Goal: Task Accomplishment & Management: Complete application form

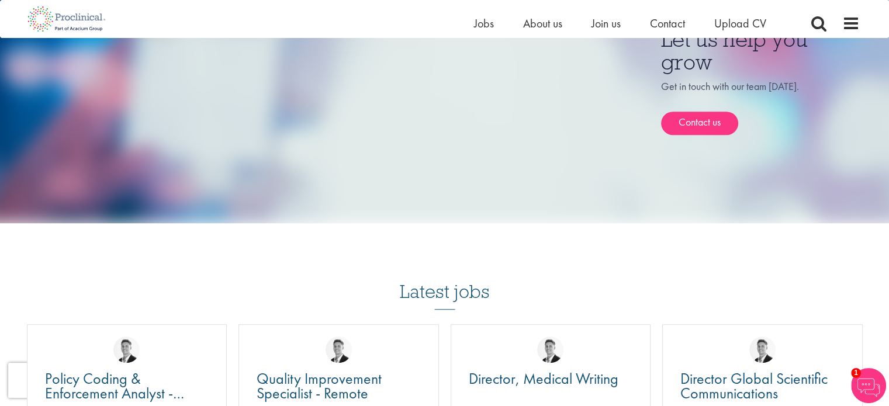
scroll to position [760, 0]
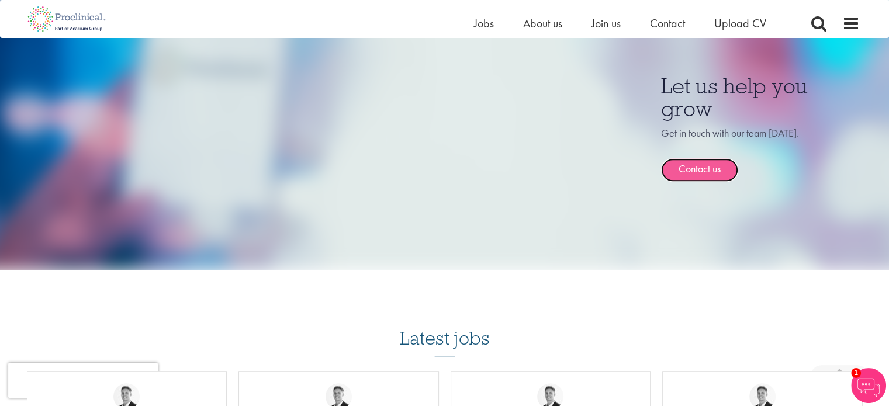
click at [709, 160] on link "Contact us" at bounding box center [699, 169] width 77 height 23
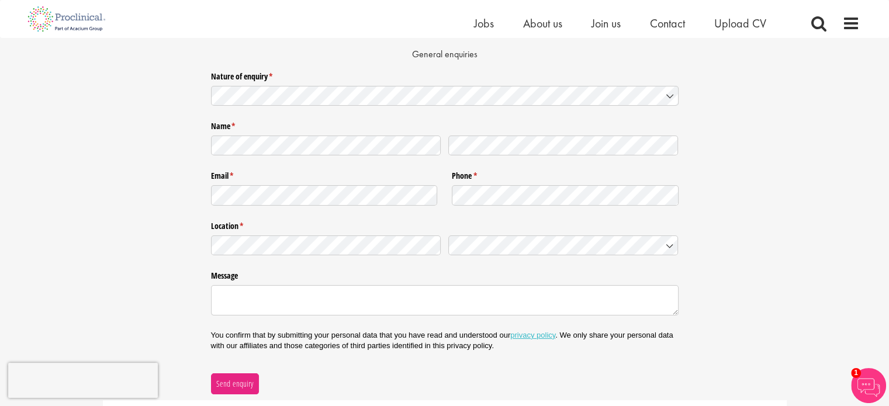
scroll to position [58, 0]
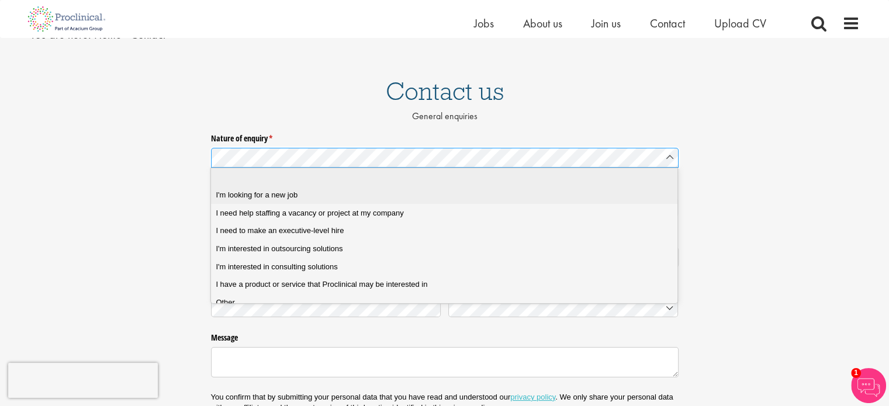
click at [339, 199] on div "I'm looking for a new job" at bounding box center [448, 195] width 465 height 11
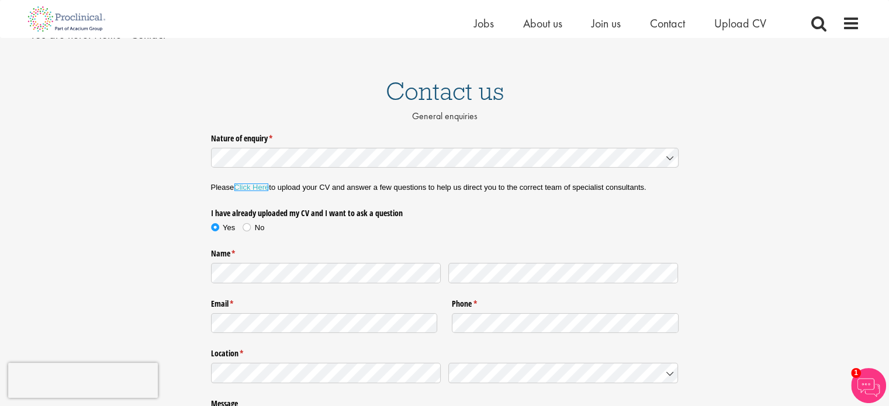
click at [248, 186] on link "Click Here" at bounding box center [251, 187] width 35 height 9
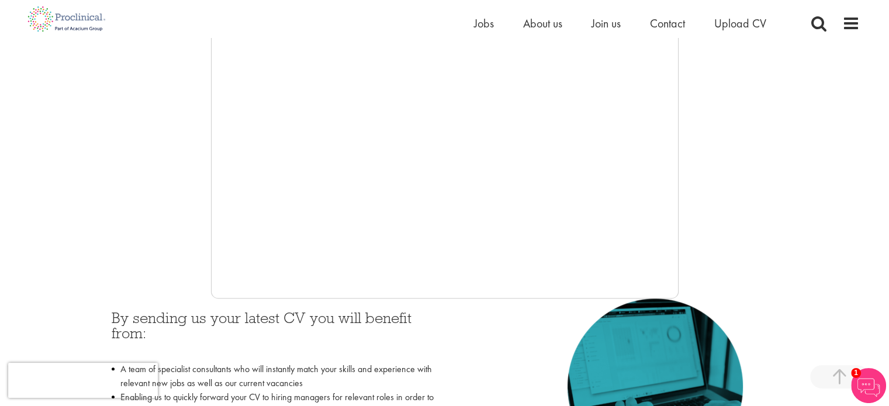
scroll to position [292, 0]
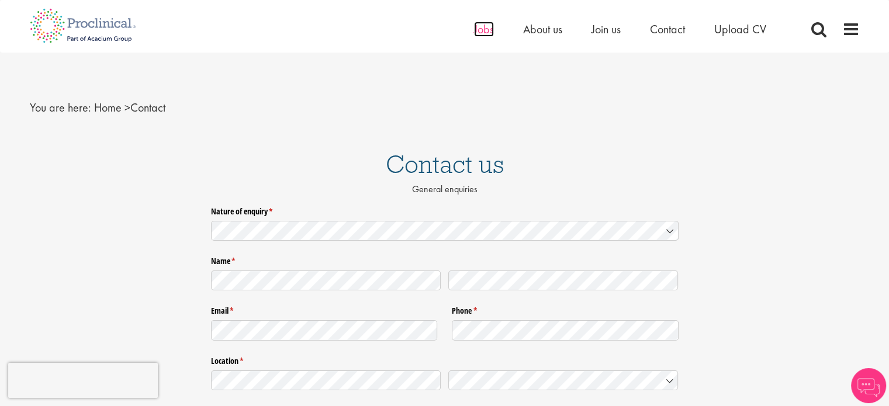
click at [484, 29] on span "Jobs" at bounding box center [484, 29] width 20 height 15
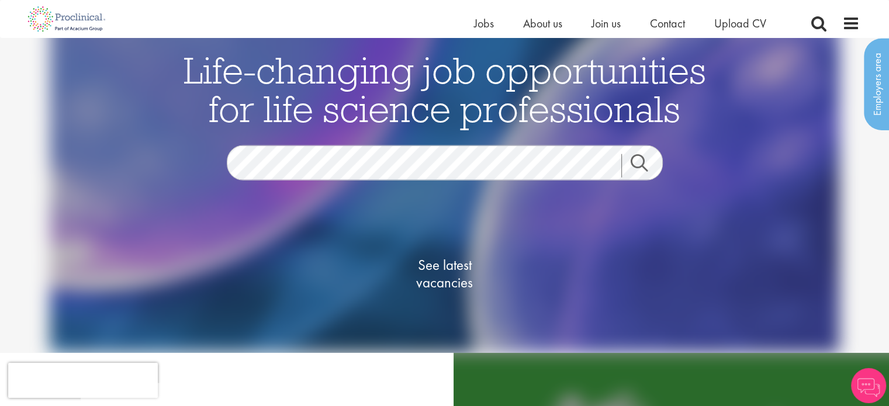
scroll to position [58, 0]
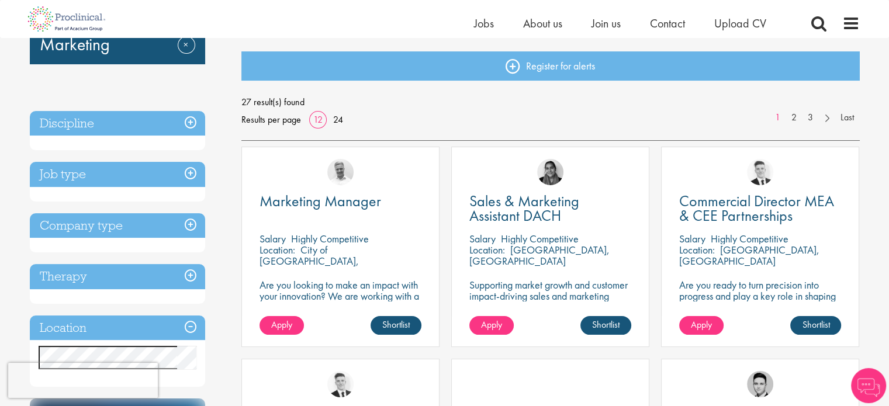
scroll to position [175, 0]
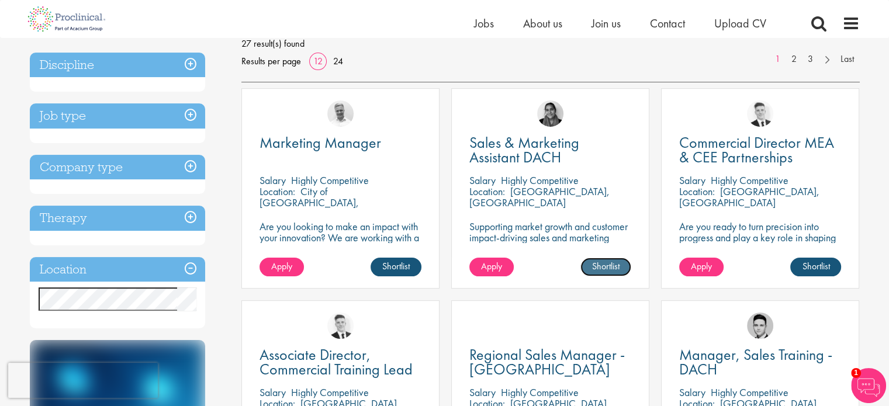
click at [608, 265] on link "Shortlist" at bounding box center [605, 267] width 51 height 19
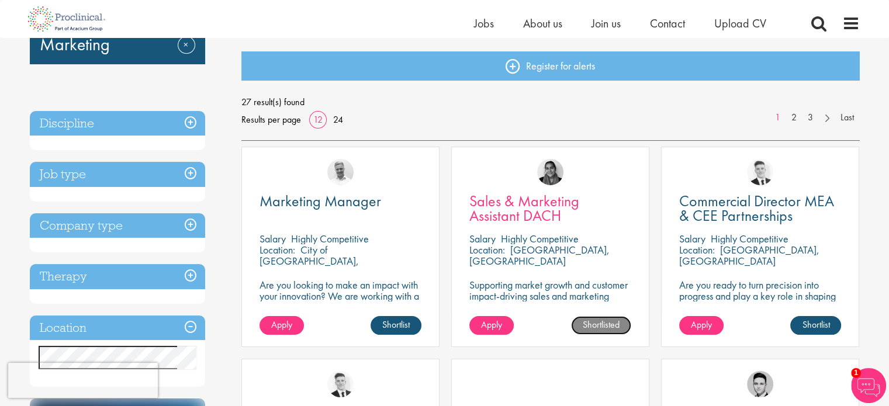
scroll to position [0, 0]
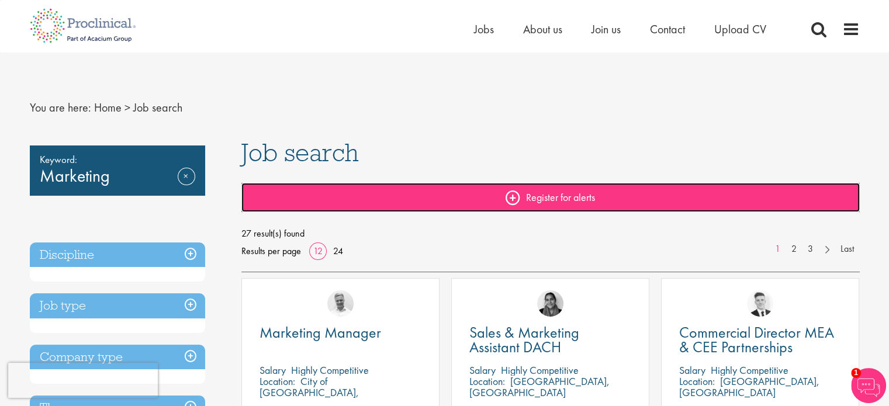
click at [551, 197] on link "Register for alerts" at bounding box center [550, 197] width 618 height 29
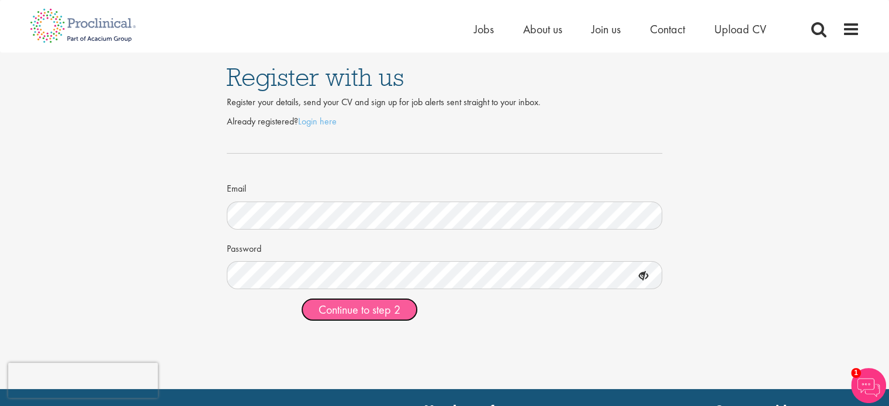
click at [393, 313] on span "Continue to step 2" at bounding box center [360, 309] width 82 height 15
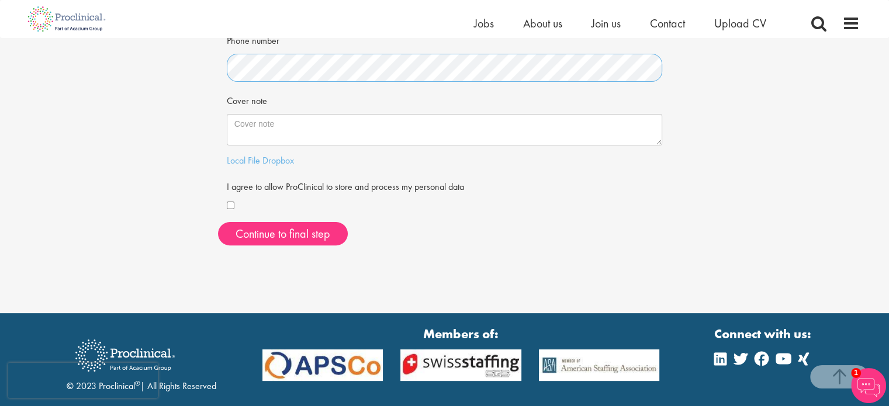
scroll to position [220, 0]
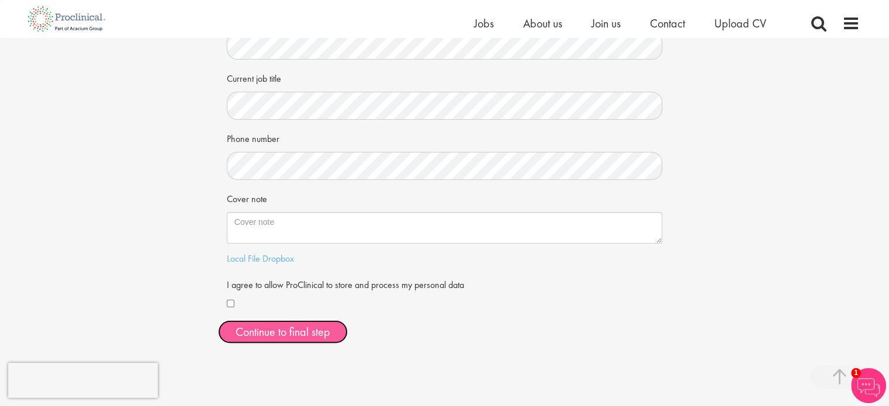
click at [298, 336] on button "Continue to final step" at bounding box center [283, 331] width 130 height 23
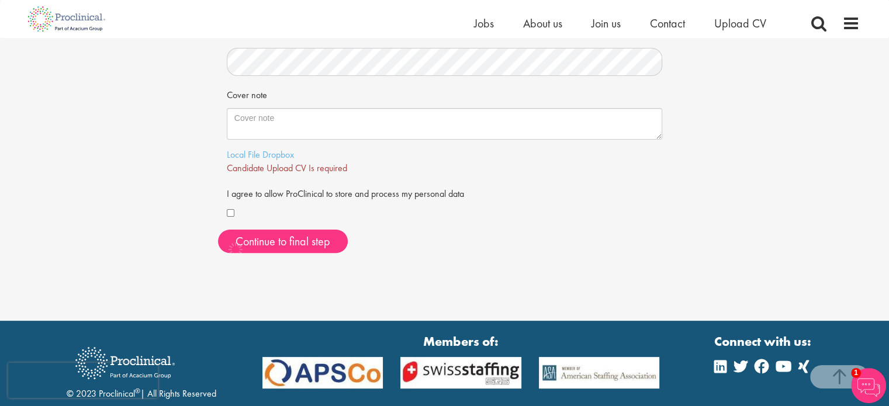
scroll to position [369, 0]
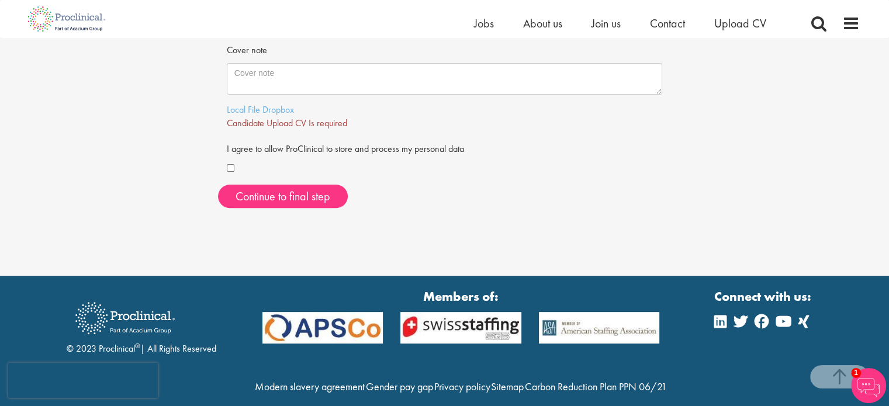
click at [308, 125] on span "Candidate Upload CV Is required" at bounding box center [287, 123] width 120 height 12
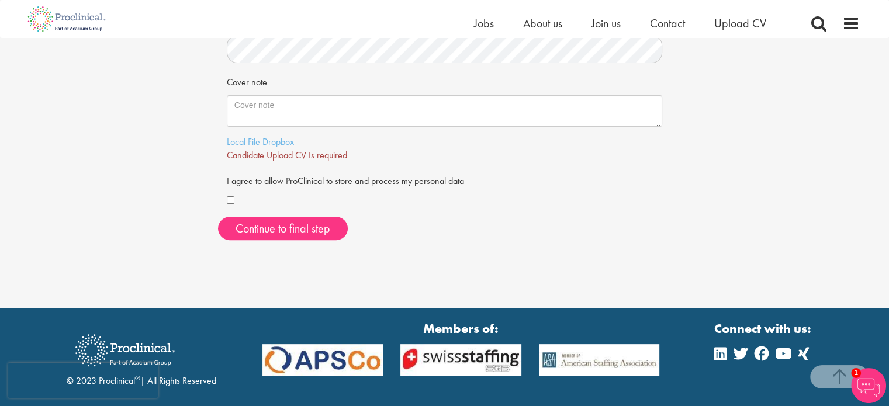
scroll to position [310, 0]
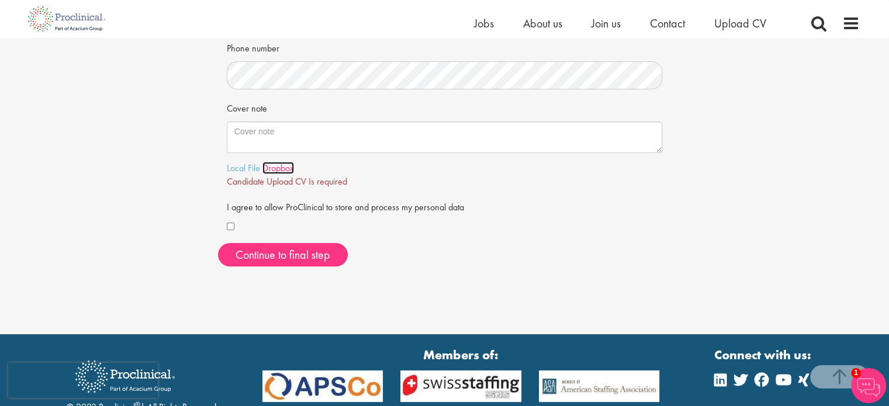
click at [278, 171] on link "Dropbox" at bounding box center [278, 168] width 32 height 12
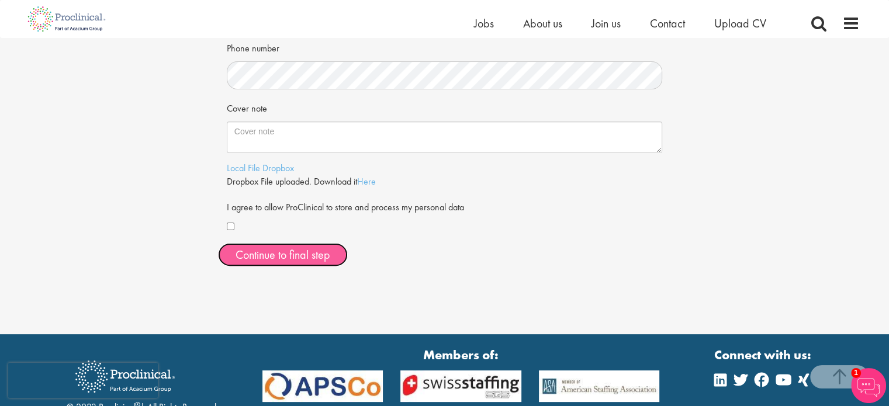
click at [274, 253] on span "Continue to final step" at bounding box center [283, 254] width 95 height 15
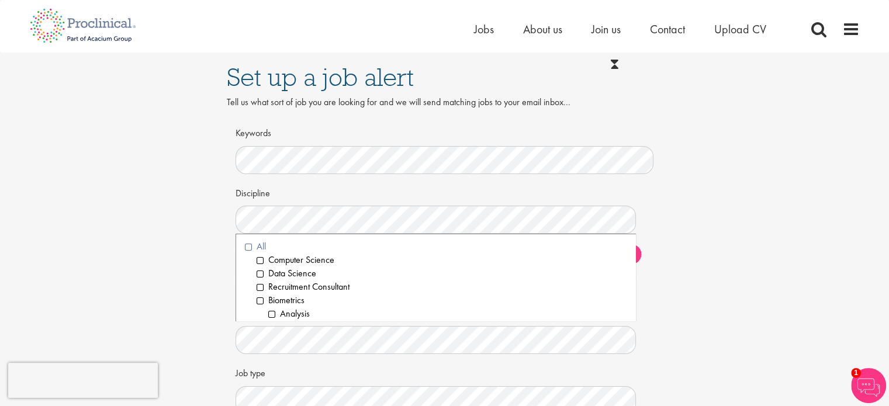
click at [248, 248] on li "All" at bounding box center [436, 246] width 382 height 13
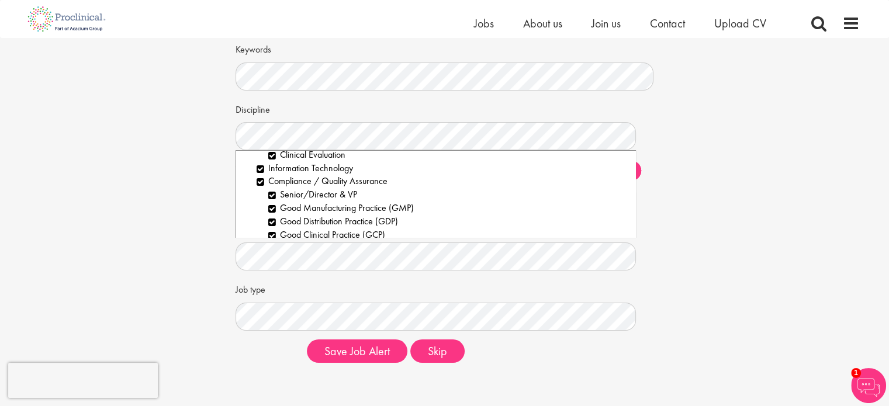
scroll to position [117, 0]
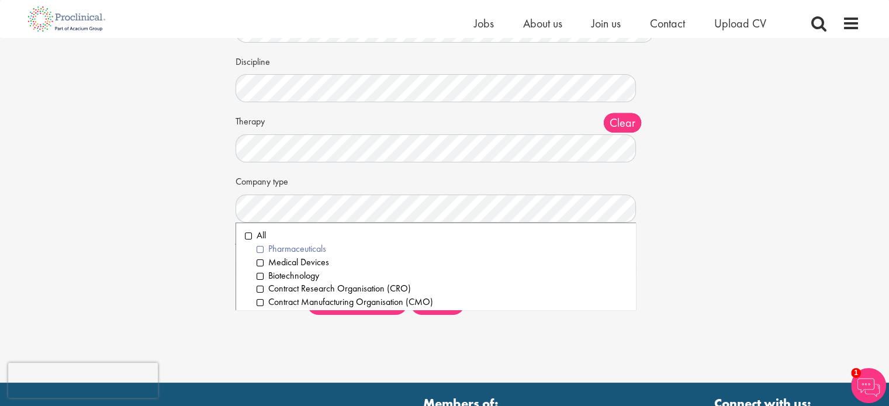
click at [257, 248] on li "Pharmaceuticals" at bounding box center [442, 249] width 371 height 13
click at [260, 261] on li "Medical Devices" at bounding box center [442, 262] width 371 height 13
click at [749, 241] on div "Set up a job alert Tell us what sort of job you are looking for and we will sen…" at bounding box center [444, 122] width 907 height 403
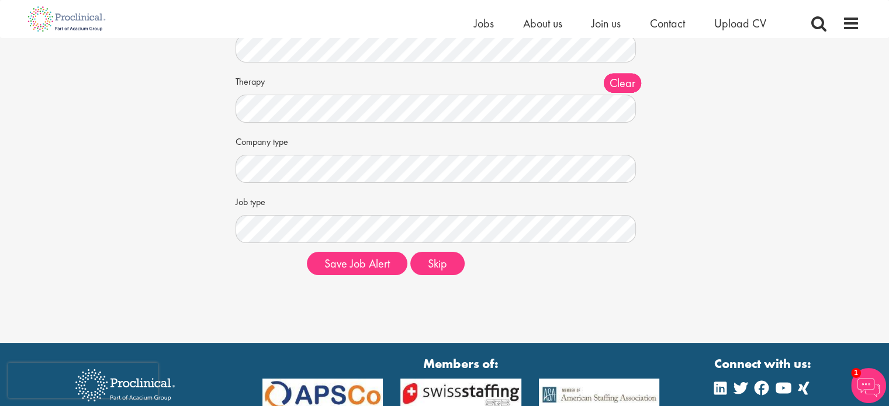
scroll to position [175, 0]
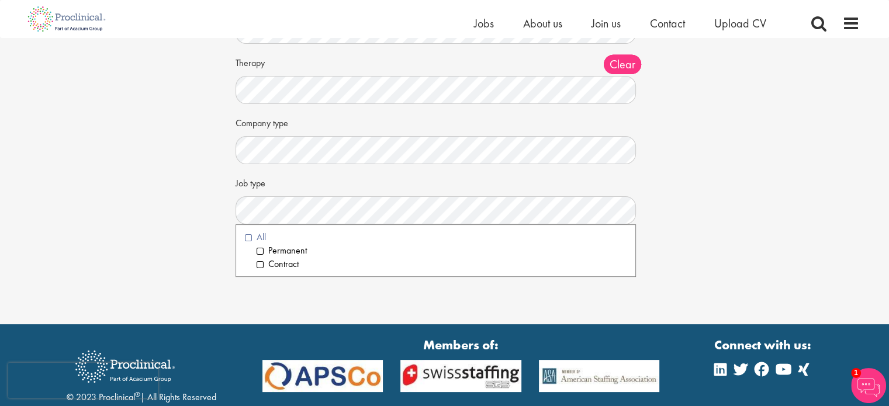
click at [249, 236] on li "All" at bounding box center [436, 237] width 382 height 13
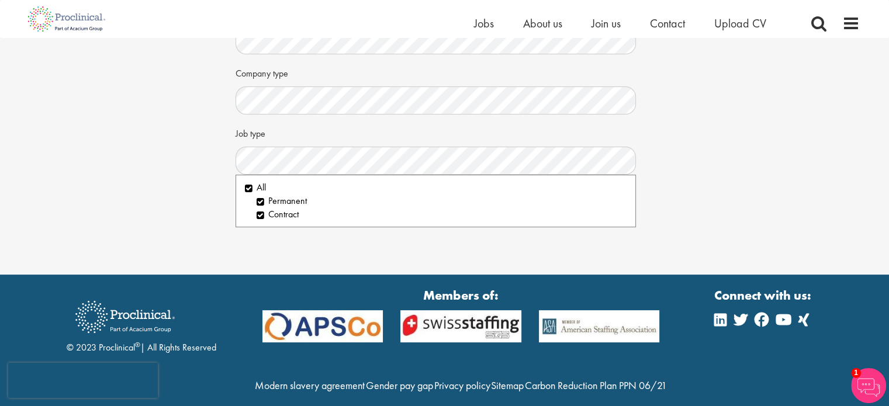
scroll to position [147, 0]
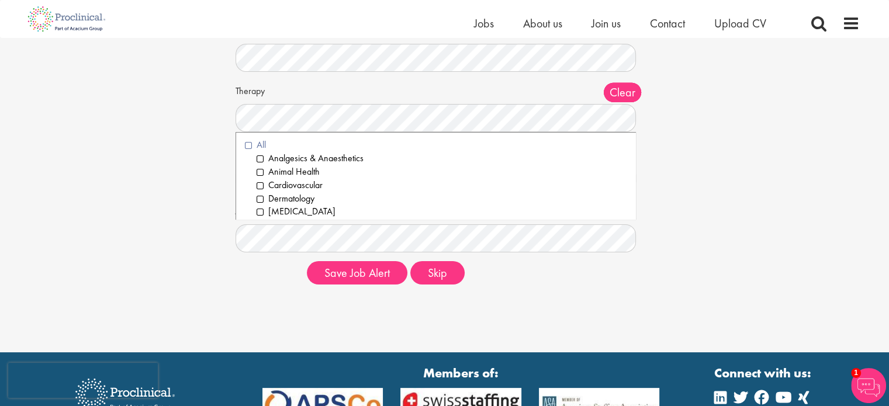
click at [248, 146] on li "All" at bounding box center [436, 145] width 382 height 13
click at [350, 272] on button "Save Job Alert" at bounding box center [357, 272] width 101 height 23
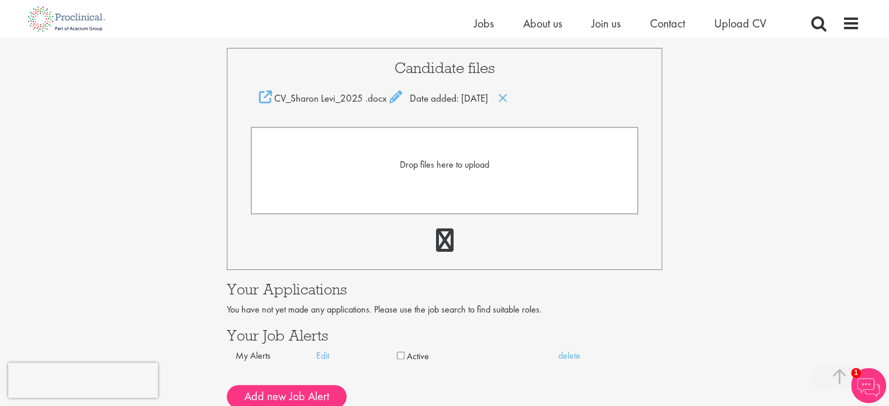
scroll to position [292, 0]
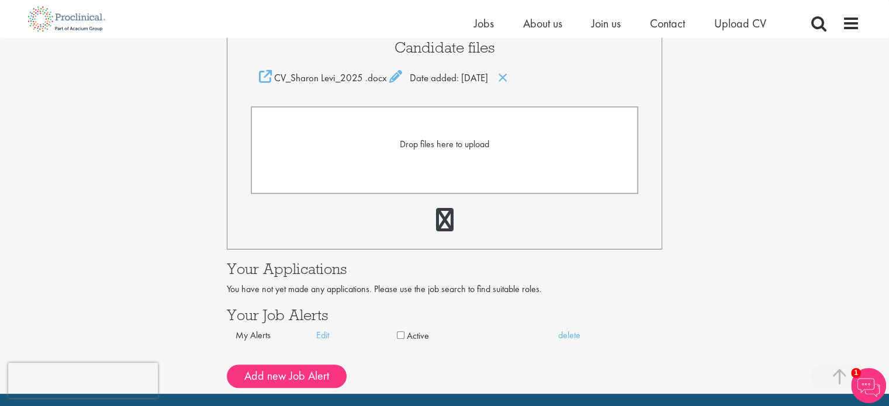
click at [463, 168] on form "Drop files here to upload" at bounding box center [445, 150] width 388 height 88
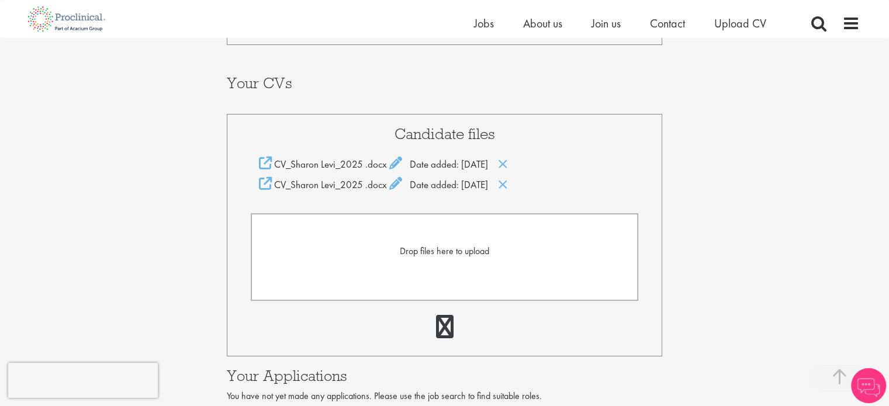
scroll to position [234, 0]
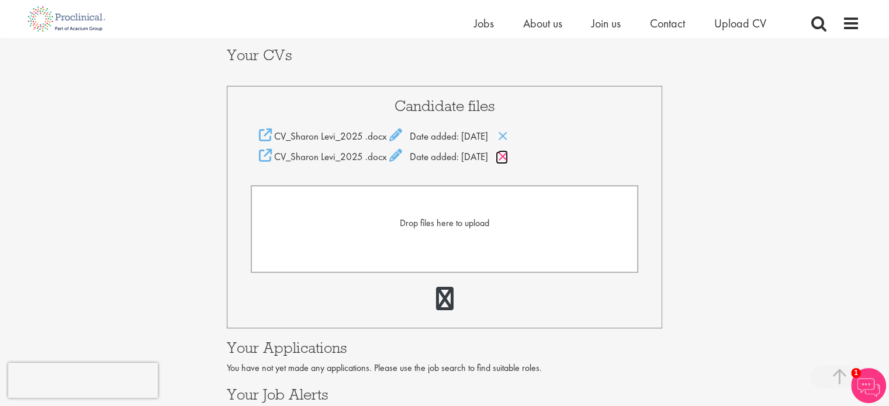
click at [508, 157] on icon at bounding box center [503, 156] width 10 height 13
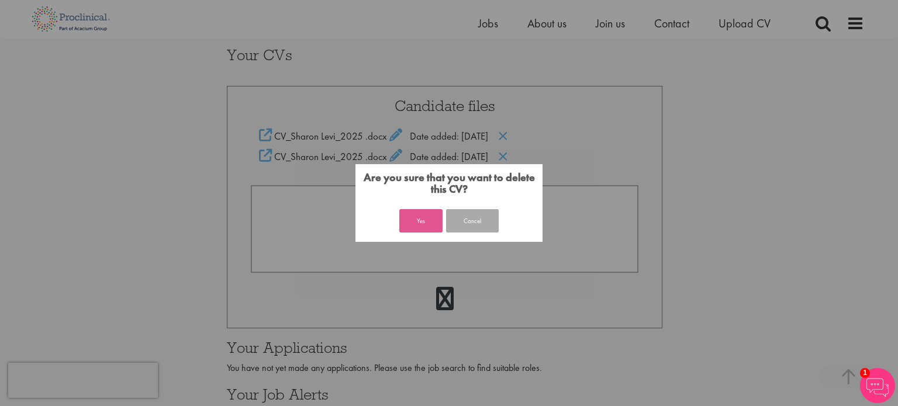
click at [424, 224] on button "Yes" at bounding box center [420, 220] width 43 height 23
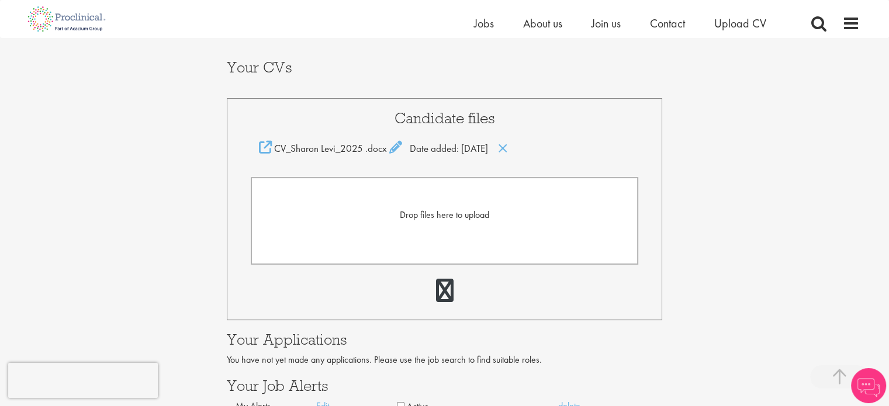
scroll to position [175, 0]
